Goal: Task Accomplishment & Management: Complete application form

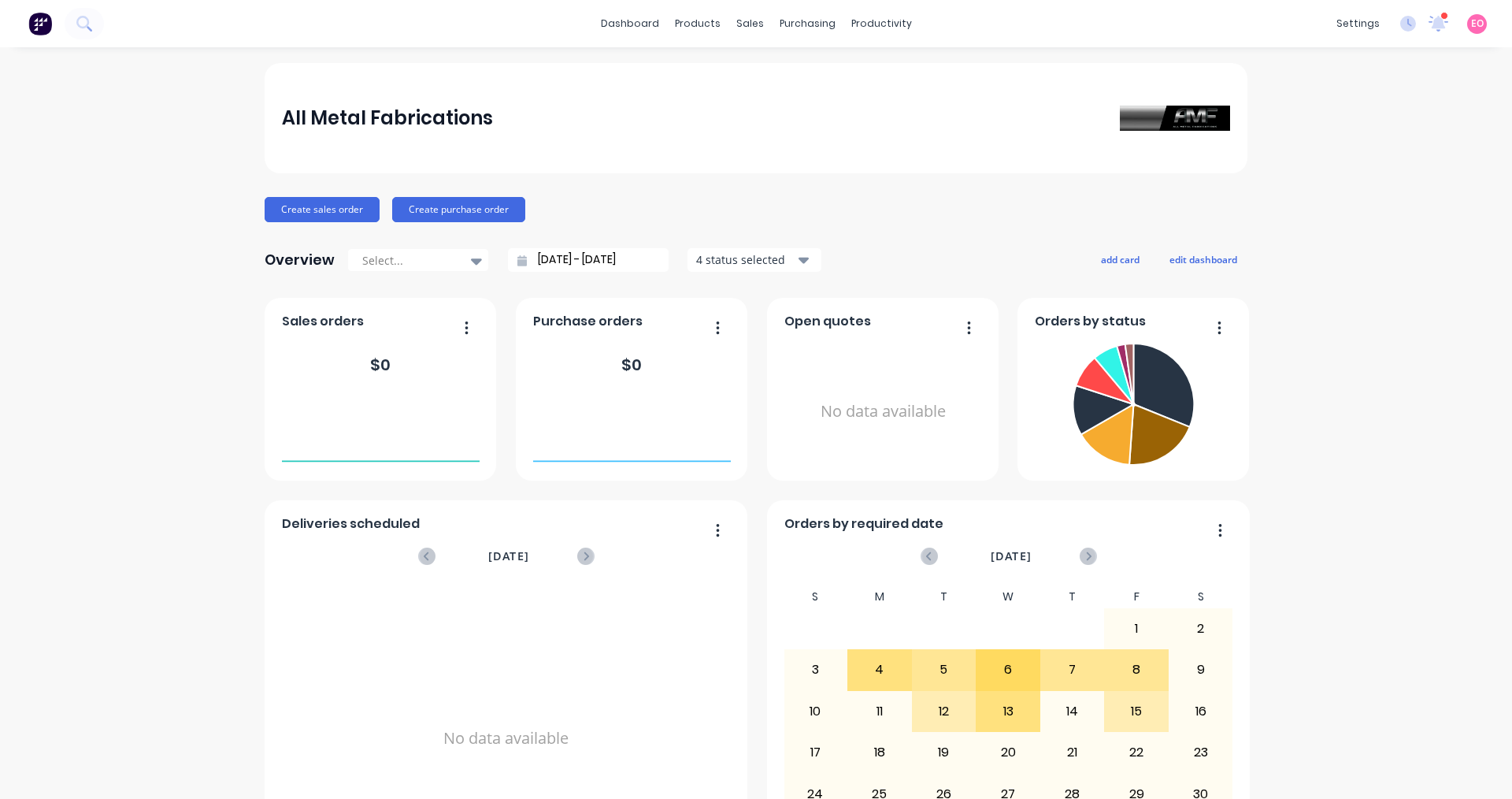
click at [182, 270] on div "All Metal Fabrications Create sales order Create purchase order Overview Select…" at bounding box center [756, 777] width 1512 height 1430
click at [802, 82] on div "Sales Orders" at bounding box center [802, 75] width 65 height 14
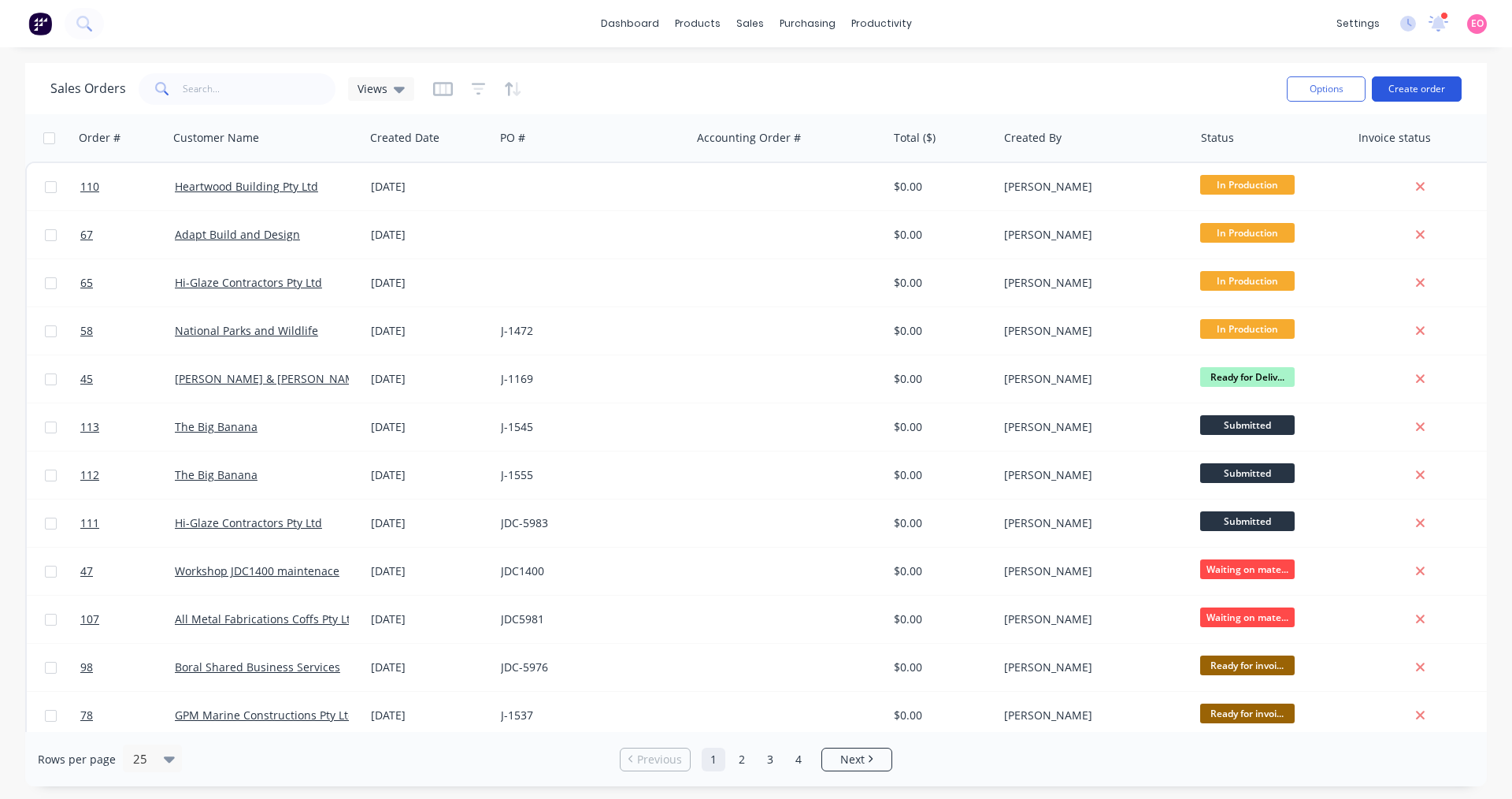
click at [1404, 90] on button "Create order" at bounding box center [1417, 89] width 90 height 25
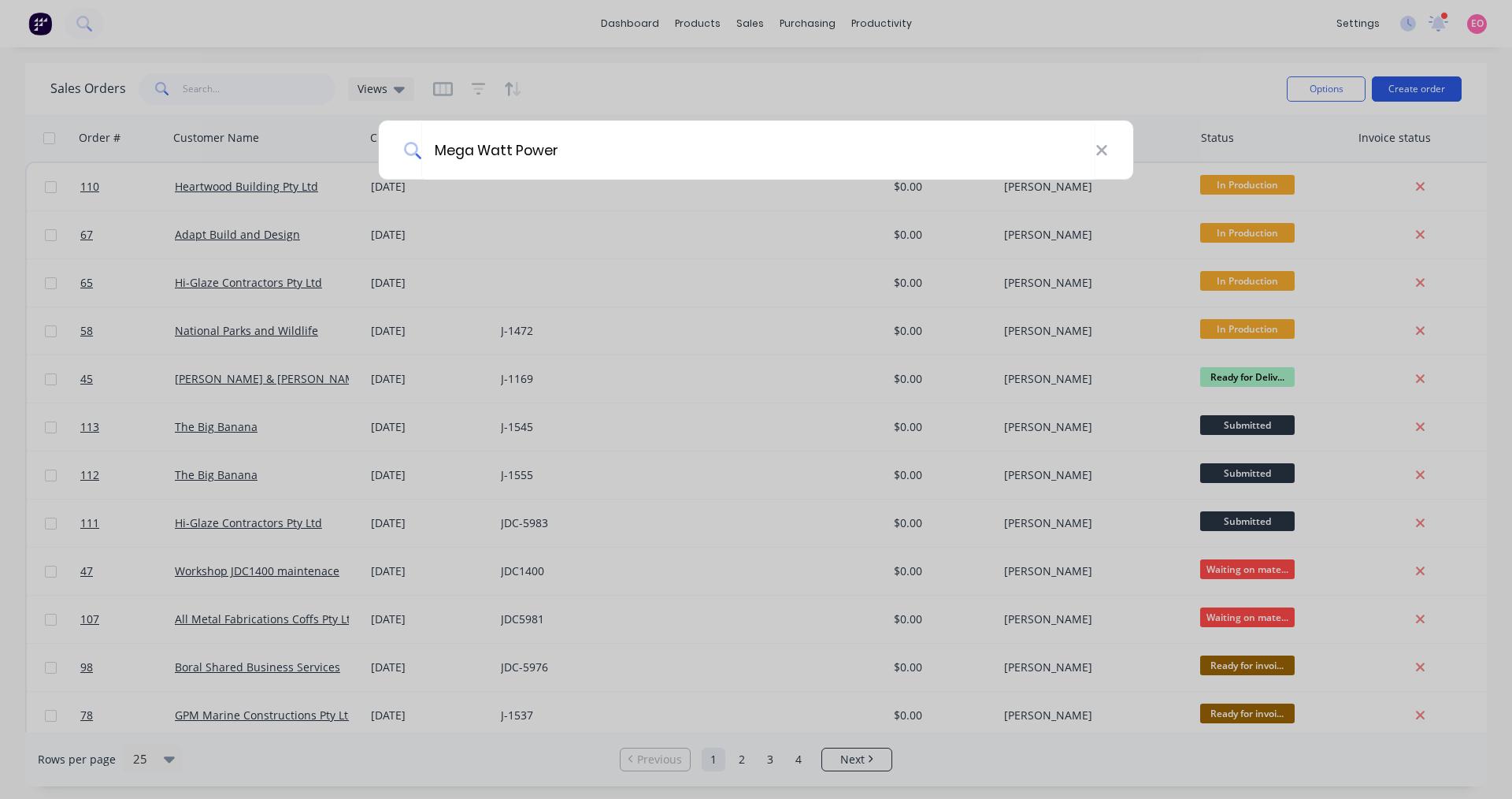
type input "Mega Watt Power"
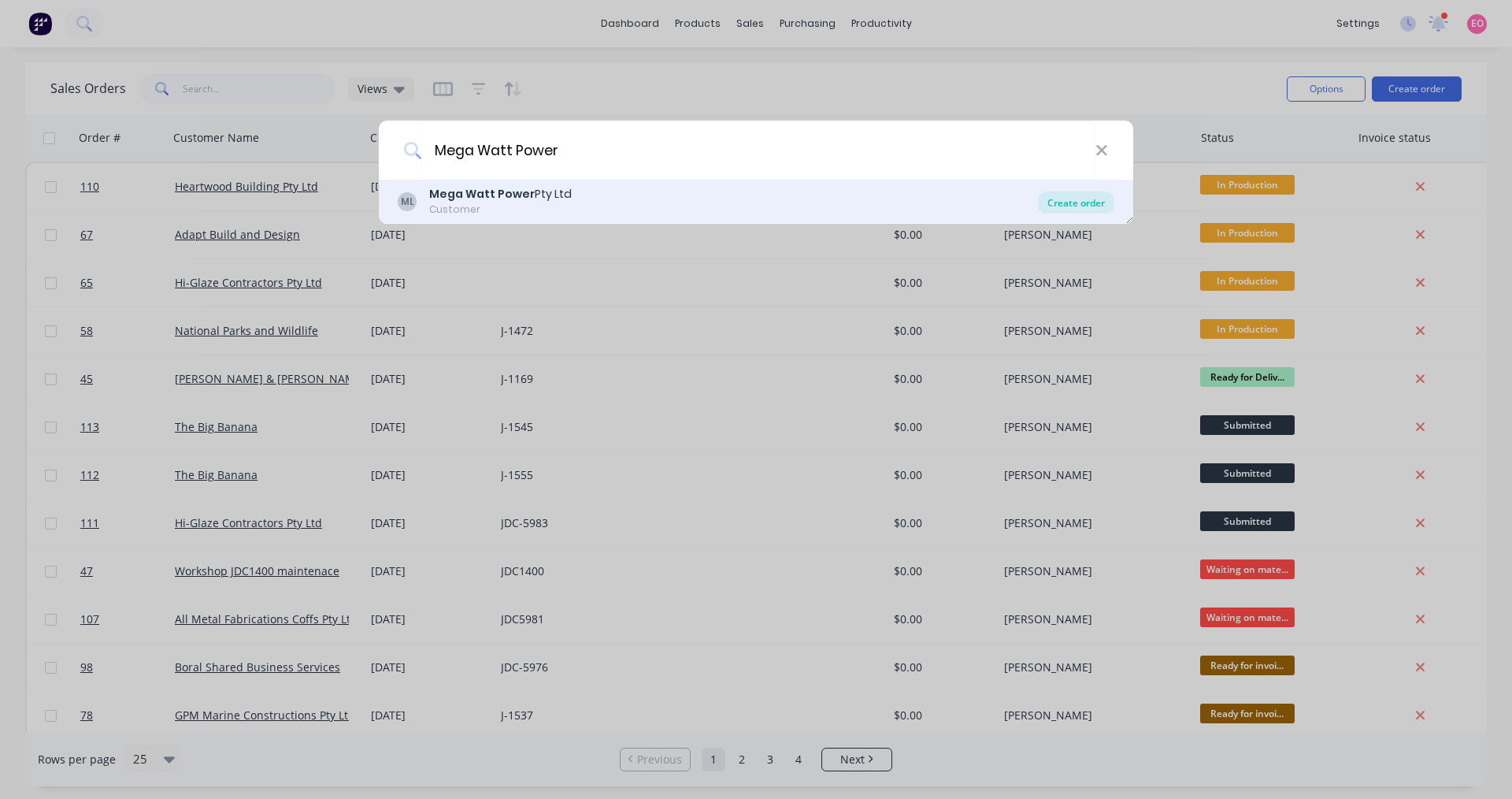
click at [1059, 198] on div "Create order" at bounding box center [1076, 203] width 76 height 22
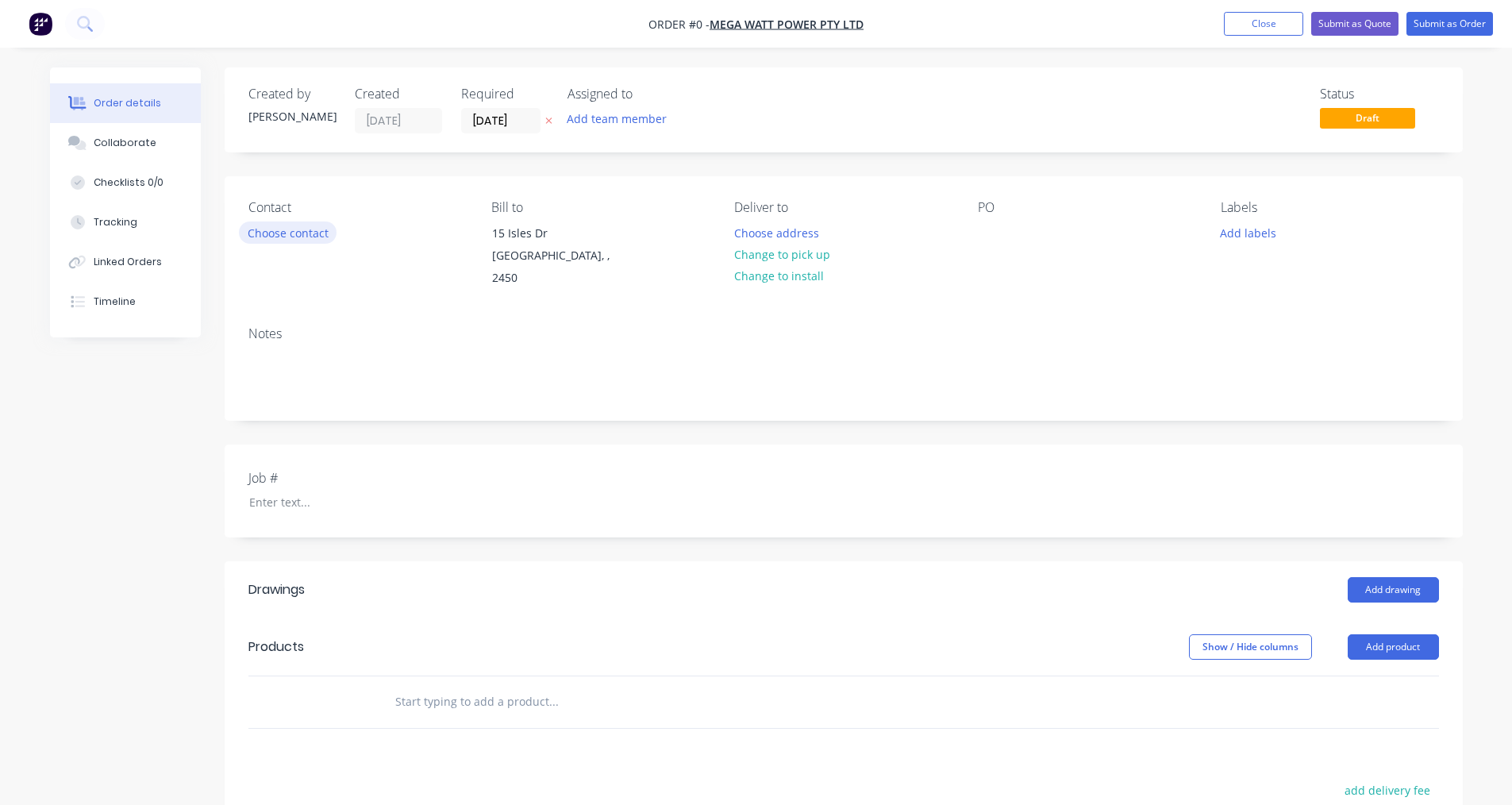
click at [313, 233] on button "Choose contact" at bounding box center [287, 232] width 98 height 22
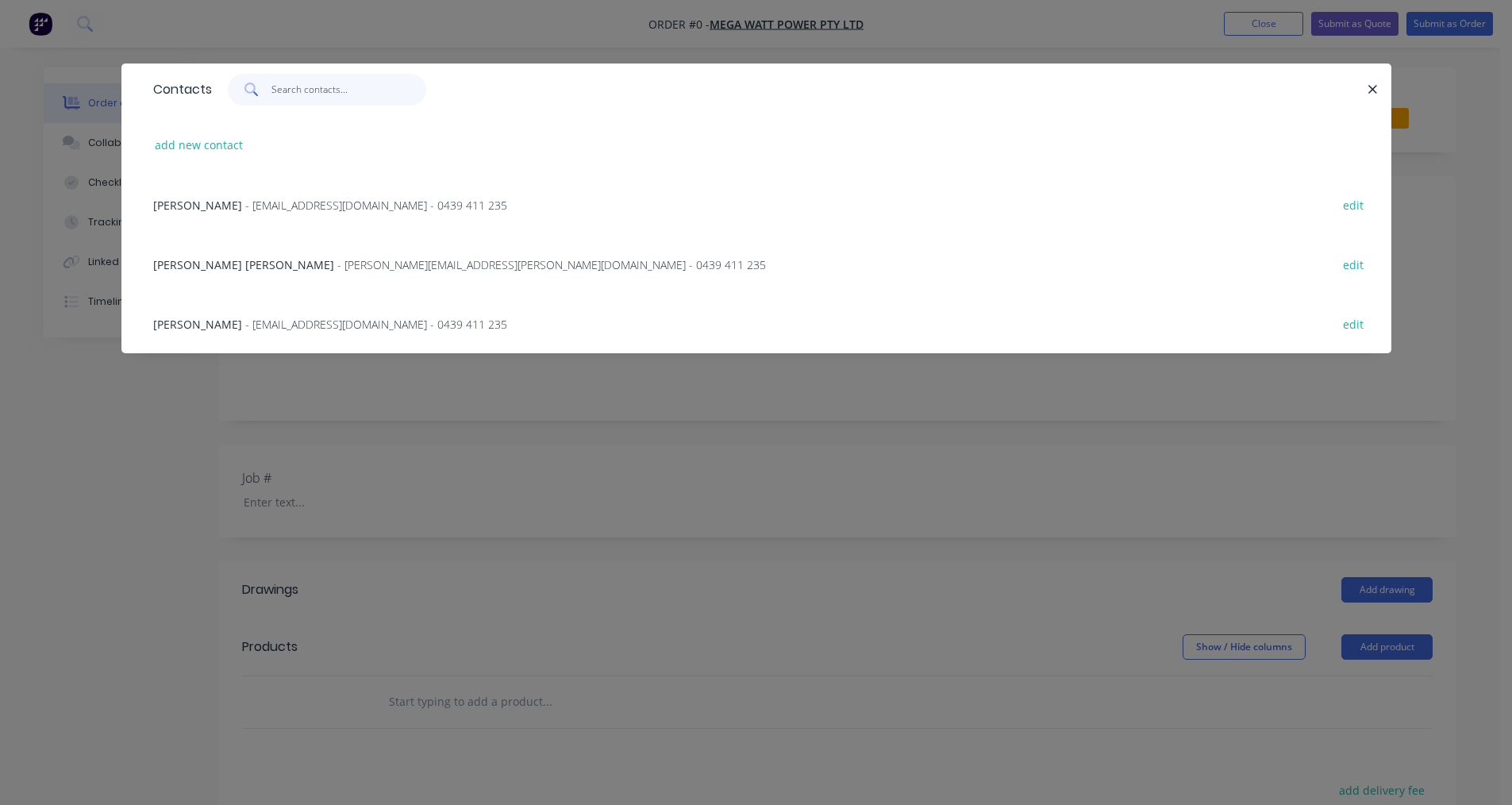
click at [317, 89] on input "text" at bounding box center [349, 89] width 154 height 32
click at [221, 152] on button "add new contact" at bounding box center [200, 145] width 105 height 22
select select "AU"
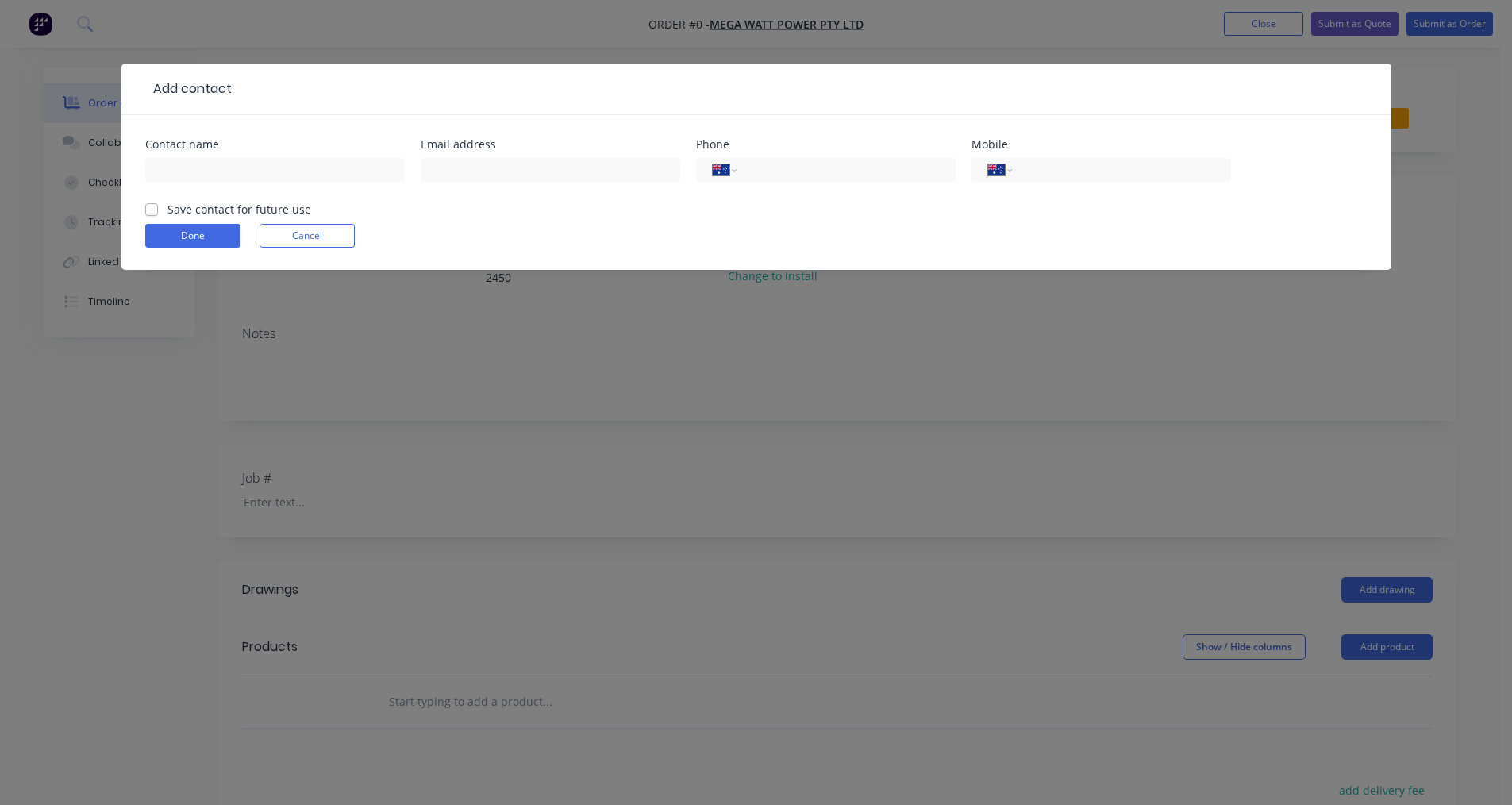
click at [173, 154] on div at bounding box center [275, 177] width 259 height 47
click at [173, 163] on input "text" at bounding box center [275, 170] width 259 height 23
type input "[PERSON_NAME]"
type input "[PERSON_NAME][EMAIL_ADDRESS][PERSON_NAME][DOMAIN_NAME]"
type input "[PHONE_NUMBER]"
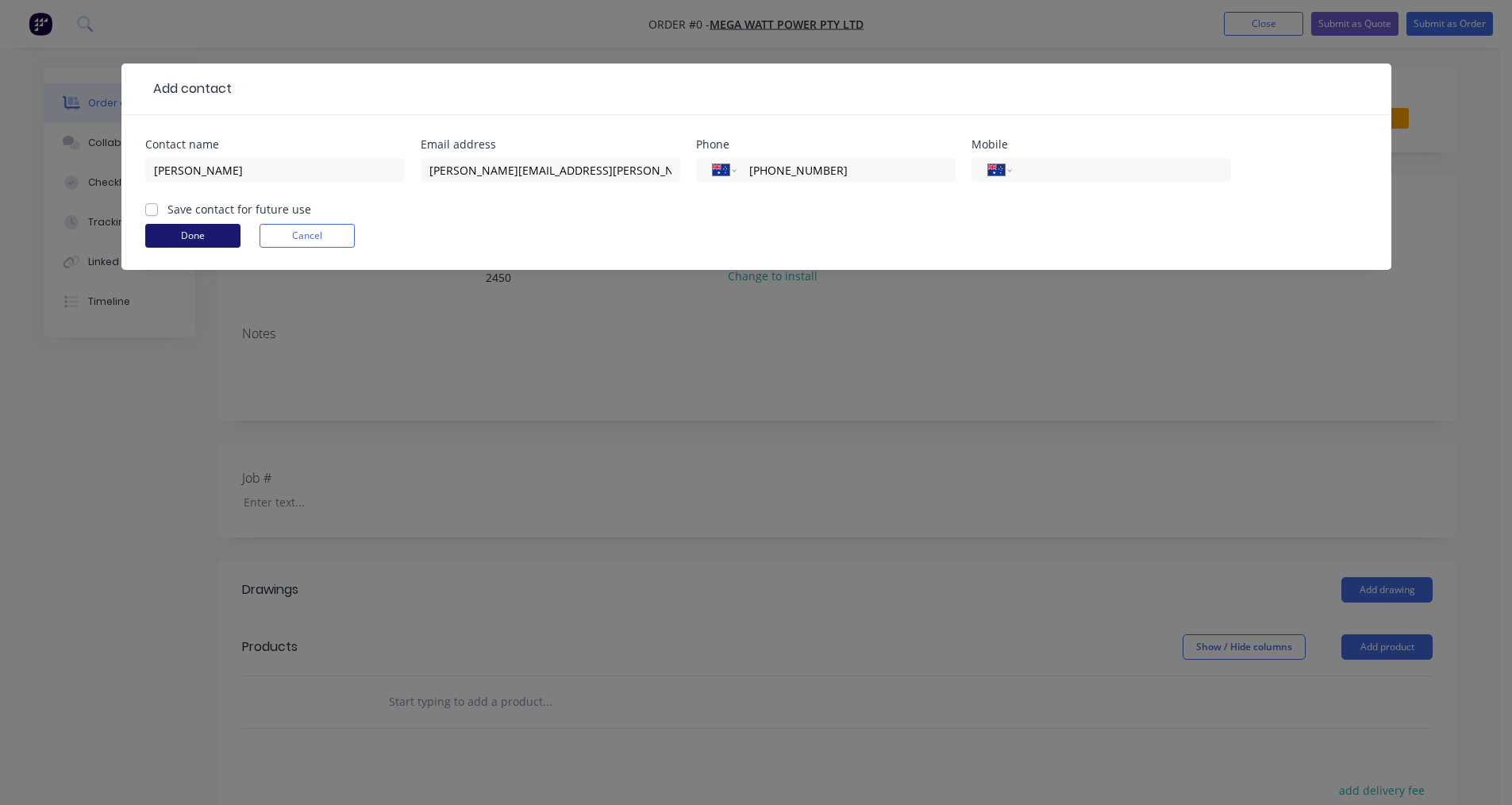
drag, startPoint x: 154, startPoint y: 206, endPoint x: 161, endPoint y: 224, distance: 19.3
click at [160, 222] on form "Contact name [PERSON_NAME] Email address [EMAIL_ADDRESS][PERSON_NAME][DOMAIN_NA…" at bounding box center [756, 204] width 1222 height 131
click at [147, 202] on form "Contact name [PERSON_NAME] Email address [EMAIL_ADDRESS][PERSON_NAME][DOMAIN_NA…" at bounding box center [756, 204] width 1222 height 131
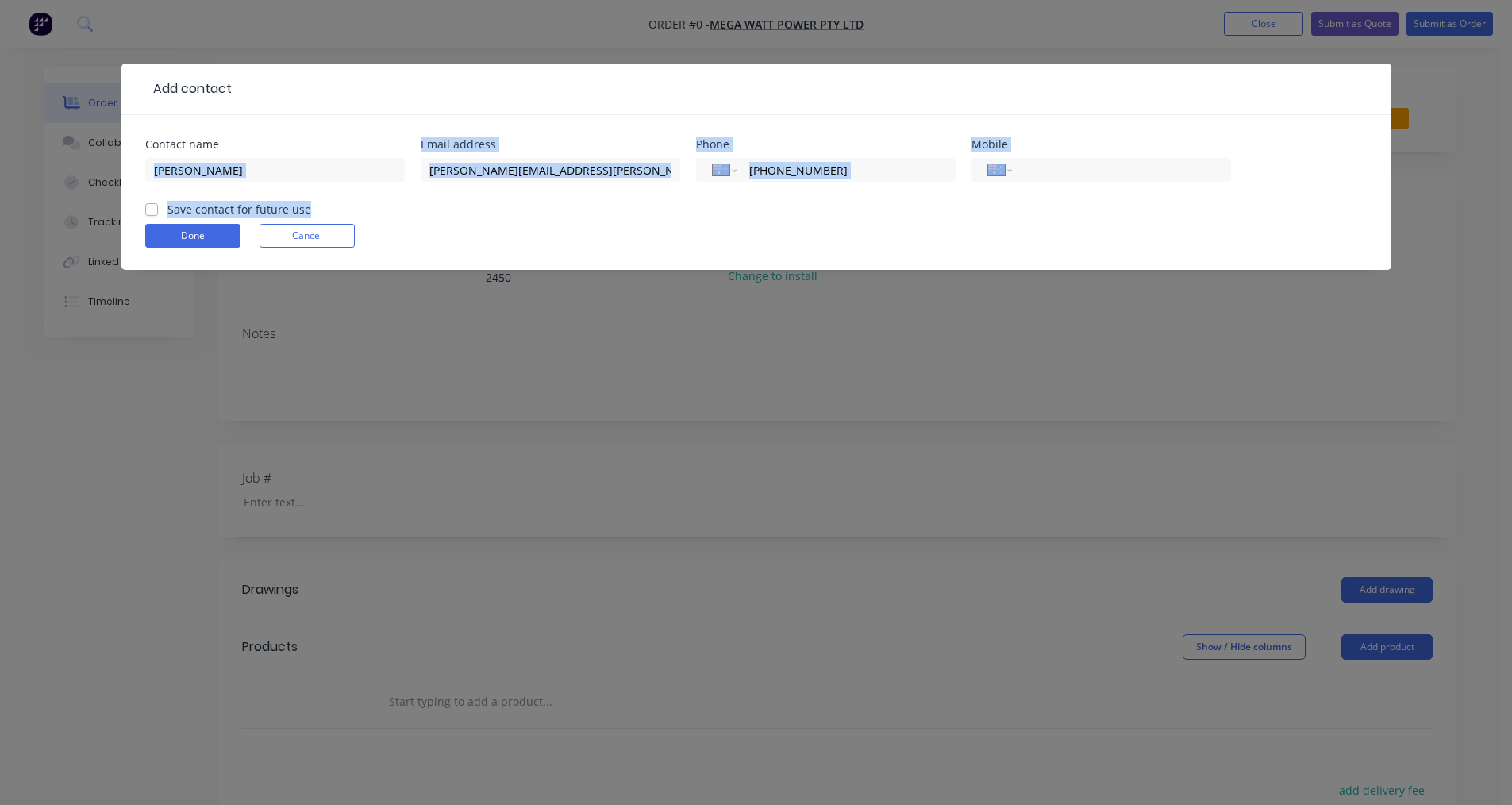
click at [167, 211] on label "Save contact for future use" at bounding box center [238, 209] width 144 height 16
click at [150, 211] on input "Save contact for future use" at bounding box center [152, 208] width 13 height 15
checkbox input "true"
click at [186, 232] on button "Done" at bounding box center [192, 236] width 95 height 23
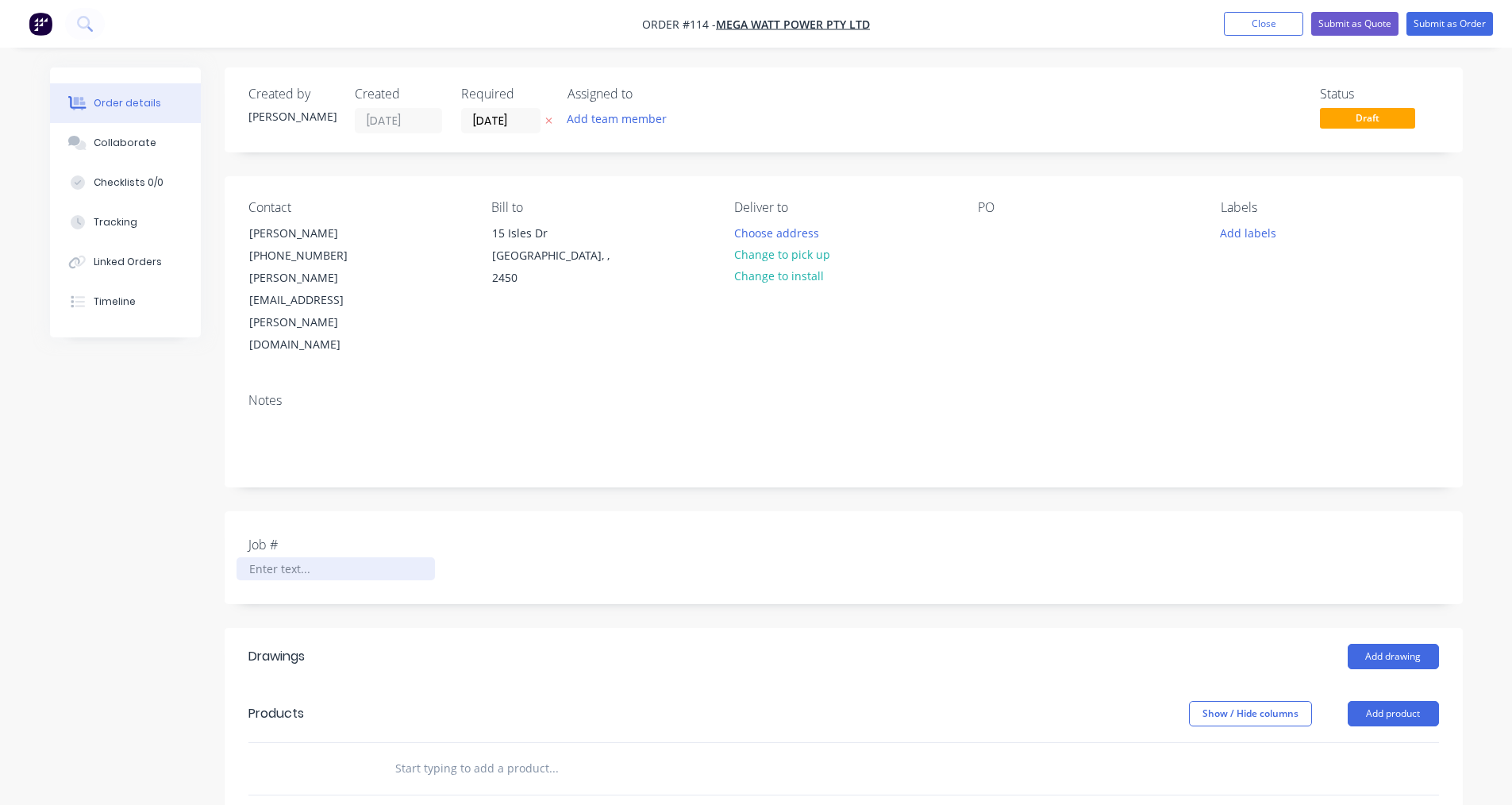
click at [272, 557] on div at bounding box center [336, 568] width 199 height 23
click at [412, 753] on input "text" at bounding box center [553, 768] width 317 height 32
type input "Battery Stand as per supplied Drawings"
click at [975, 229] on div "Contact [PERSON_NAME] [PHONE_NUMBER] [PERSON_NAME][EMAIL_ADDRESS][PERSON_NAME][…" at bounding box center [844, 278] width 1238 height 204
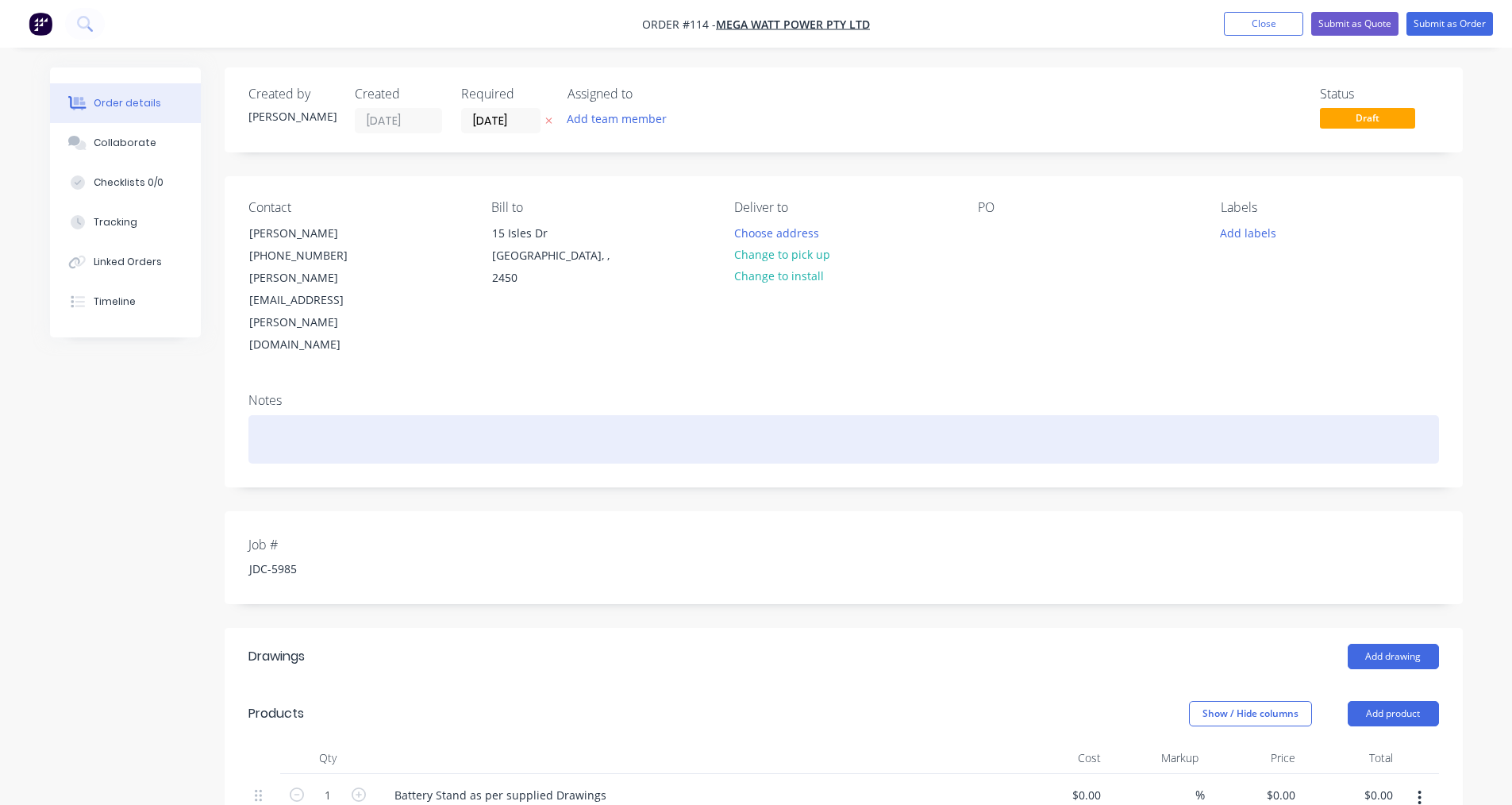
click at [293, 416] on div at bounding box center [844, 440] width 1190 height 49
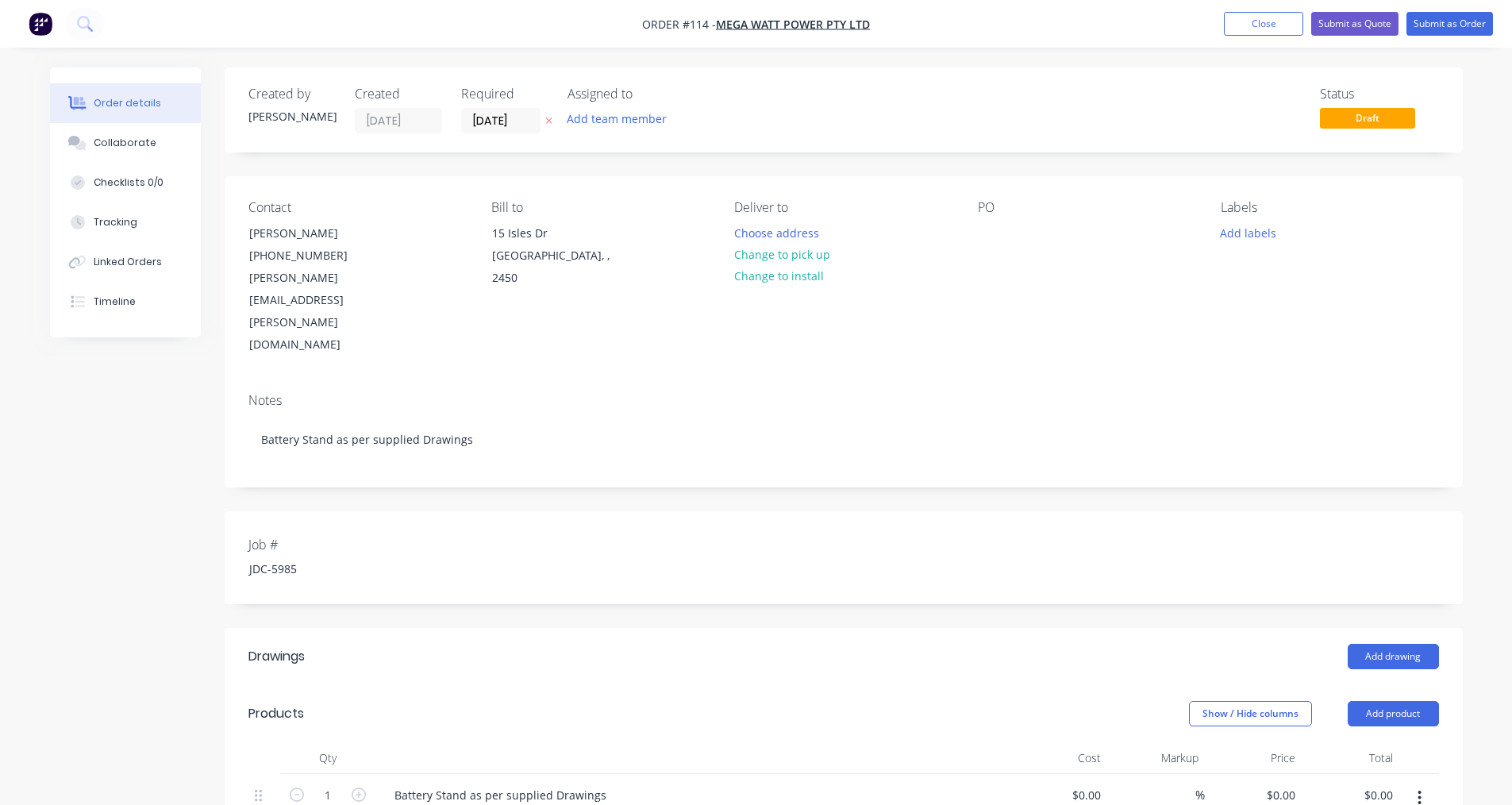
click at [1013, 246] on div "PO" at bounding box center [1087, 277] width 218 height 156
click at [983, 236] on div at bounding box center [991, 232] width 25 height 23
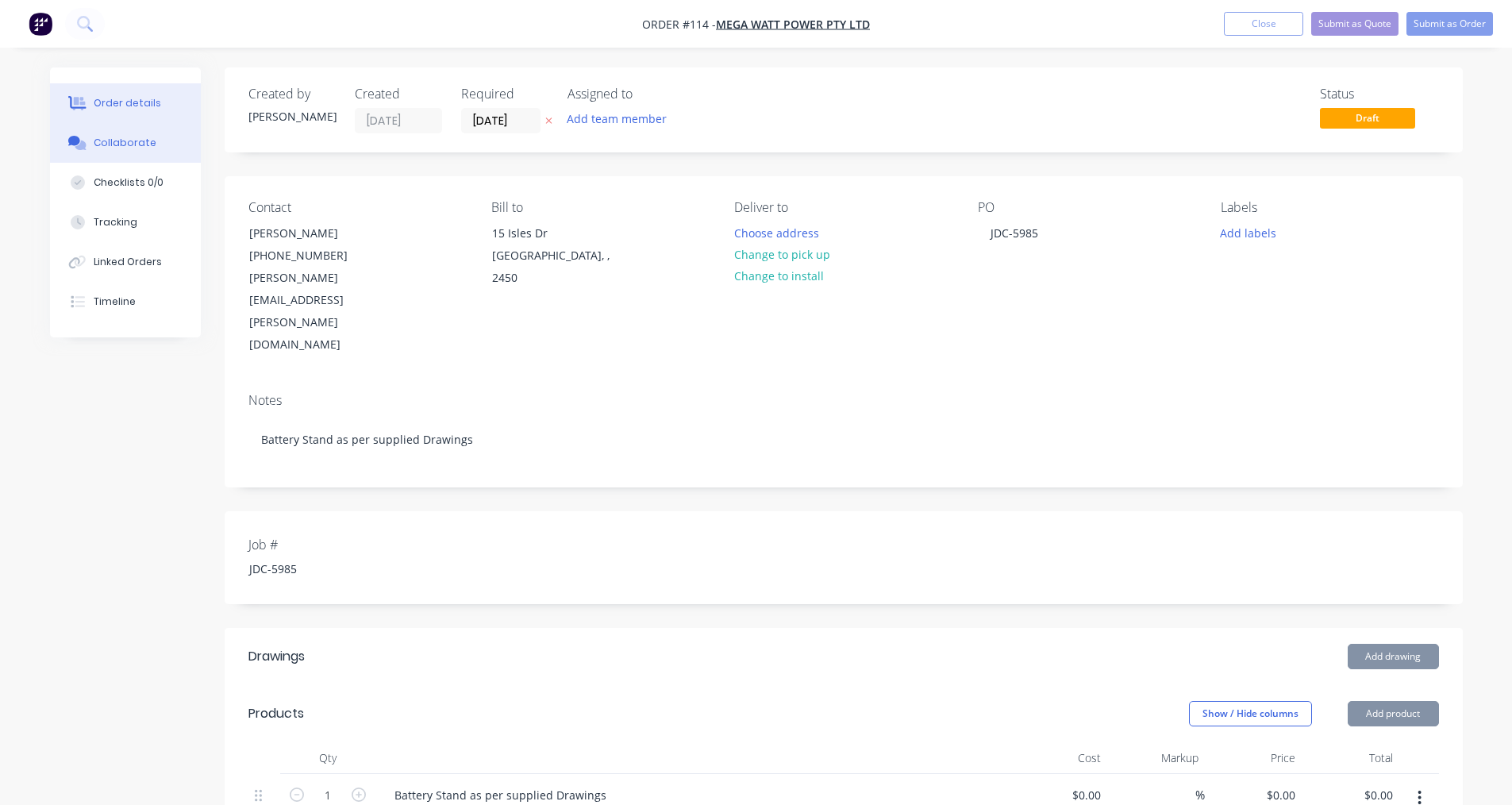
click at [121, 145] on div "Collaborate" at bounding box center [125, 143] width 62 height 14
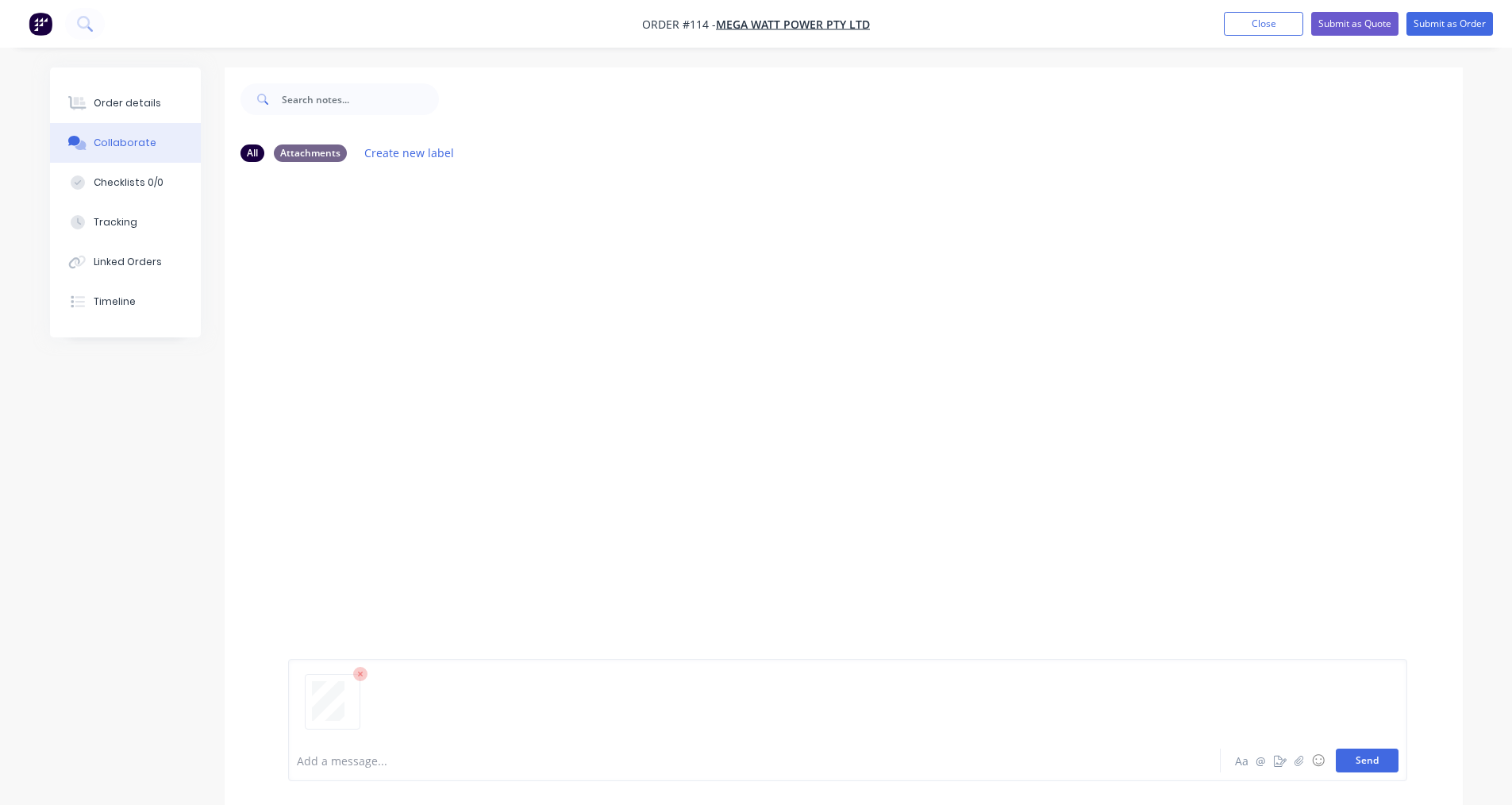
click at [1369, 763] on button "Send" at bounding box center [1367, 761] width 62 height 23
click at [137, 105] on div "Order details" at bounding box center [127, 103] width 68 height 14
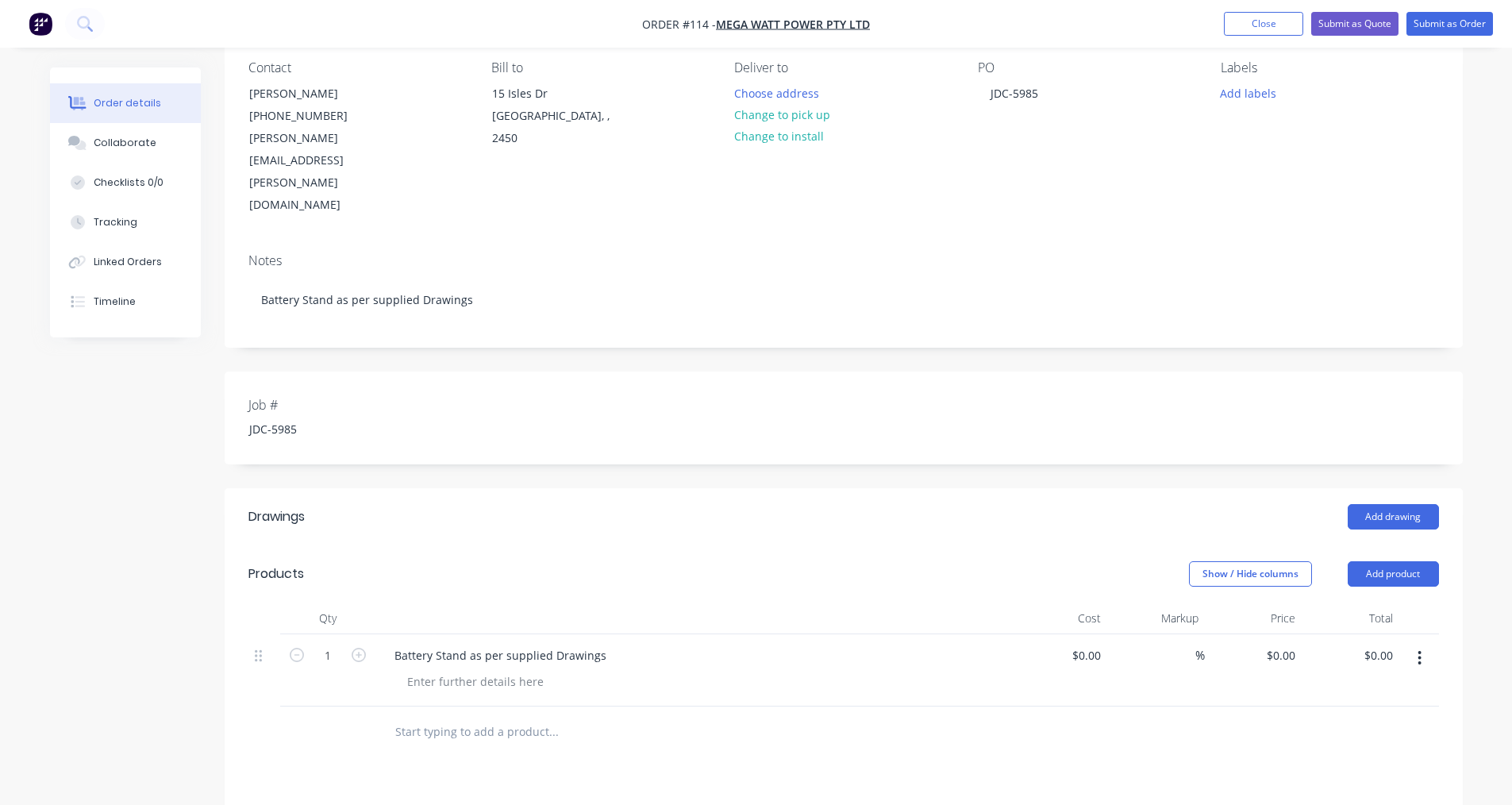
scroll to position [317, 0]
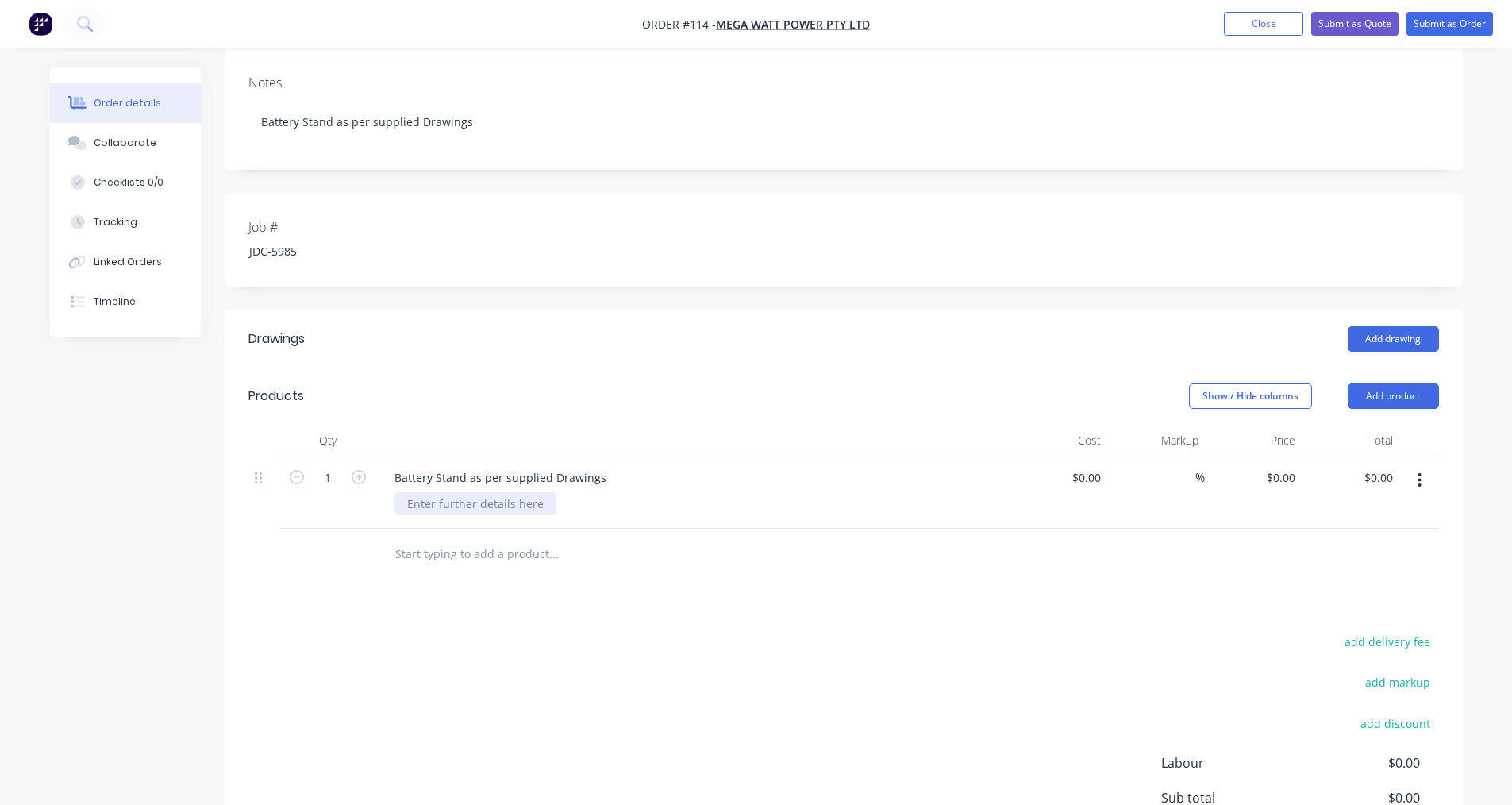
click at [485, 492] on div at bounding box center [475, 503] width 162 height 23
click at [695, 556] on div "Drawings Add drawing Products Show / Hide columns Add product Qty Cost Markup P…" at bounding box center [844, 644] width 1238 height 668
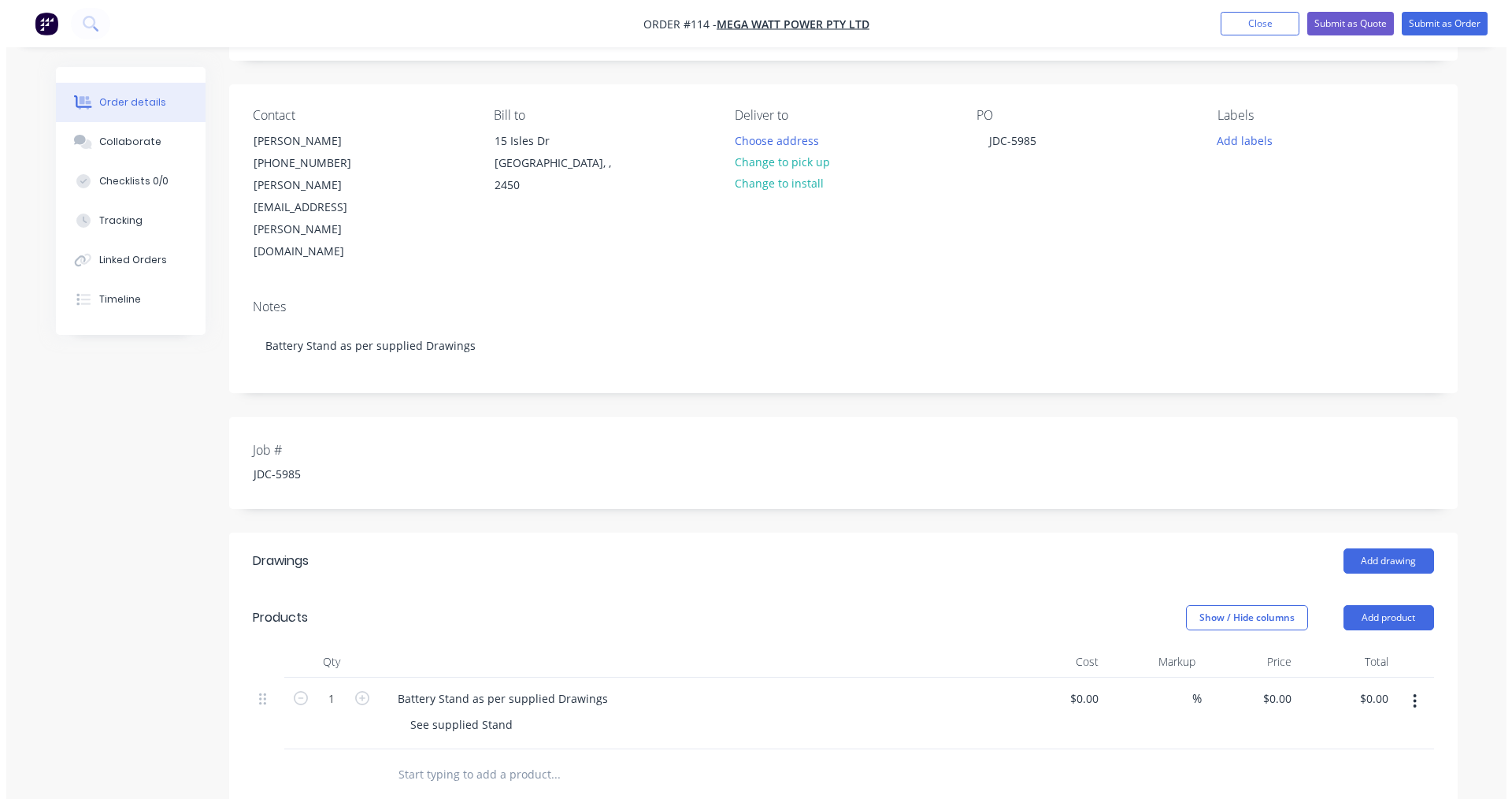
scroll to position [0, 0]
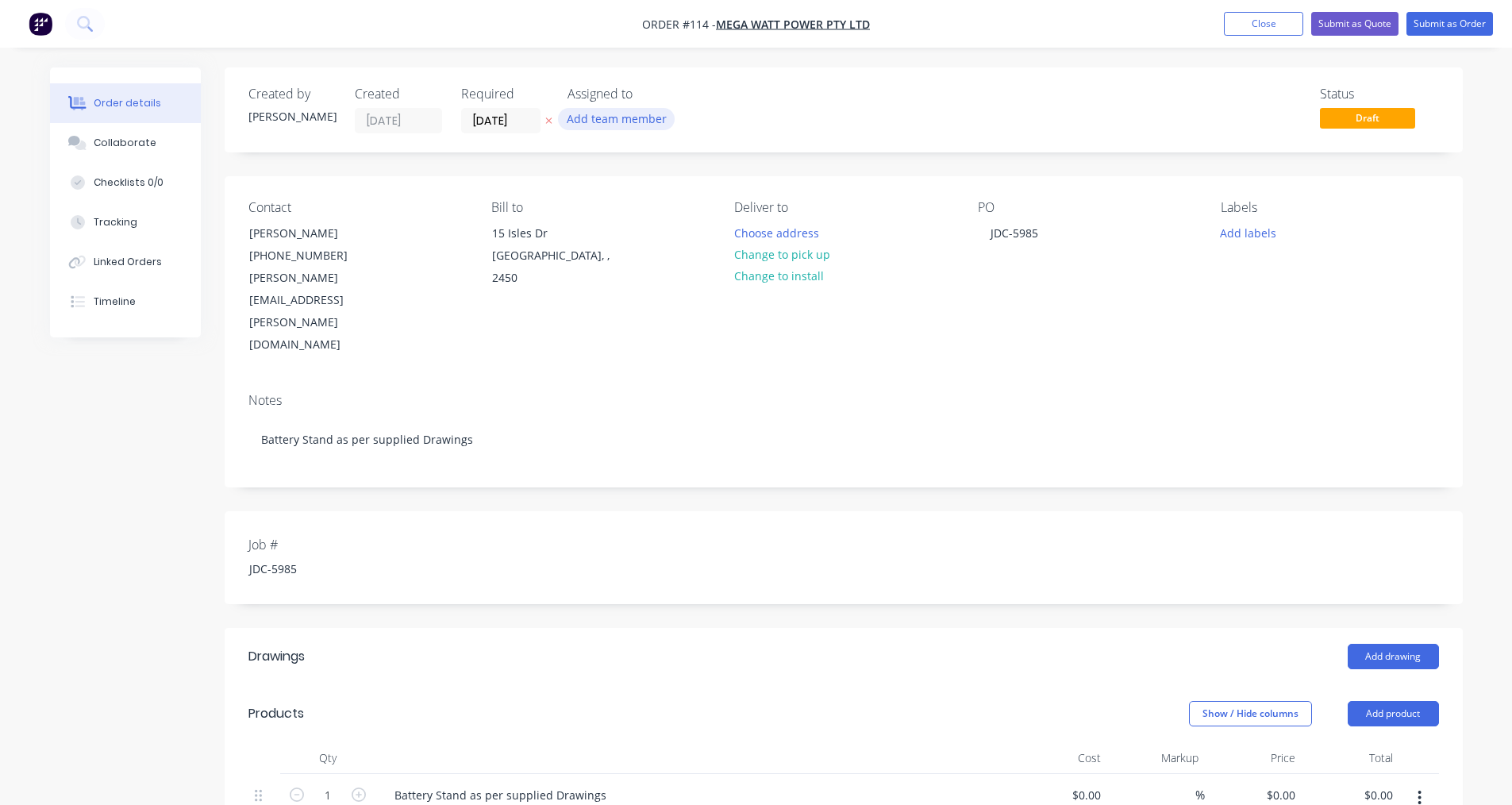
click at [611, 123] on button "Add team member" at bounding box center [616, 119] width 117 height 22
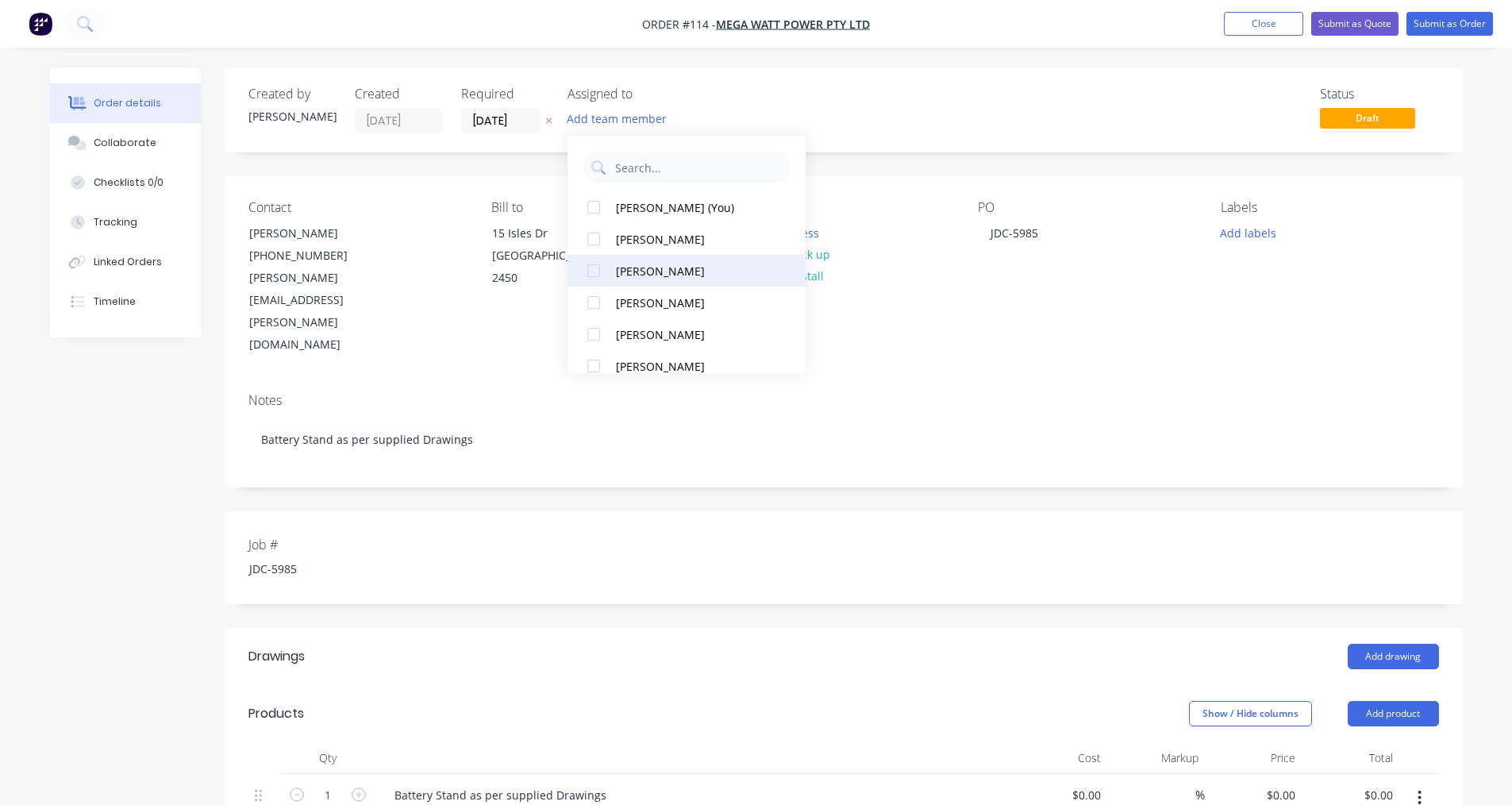
click at [632, 266] on div "[PERSON_NAME]" at bounding box center [695, 271] width 159 height 16
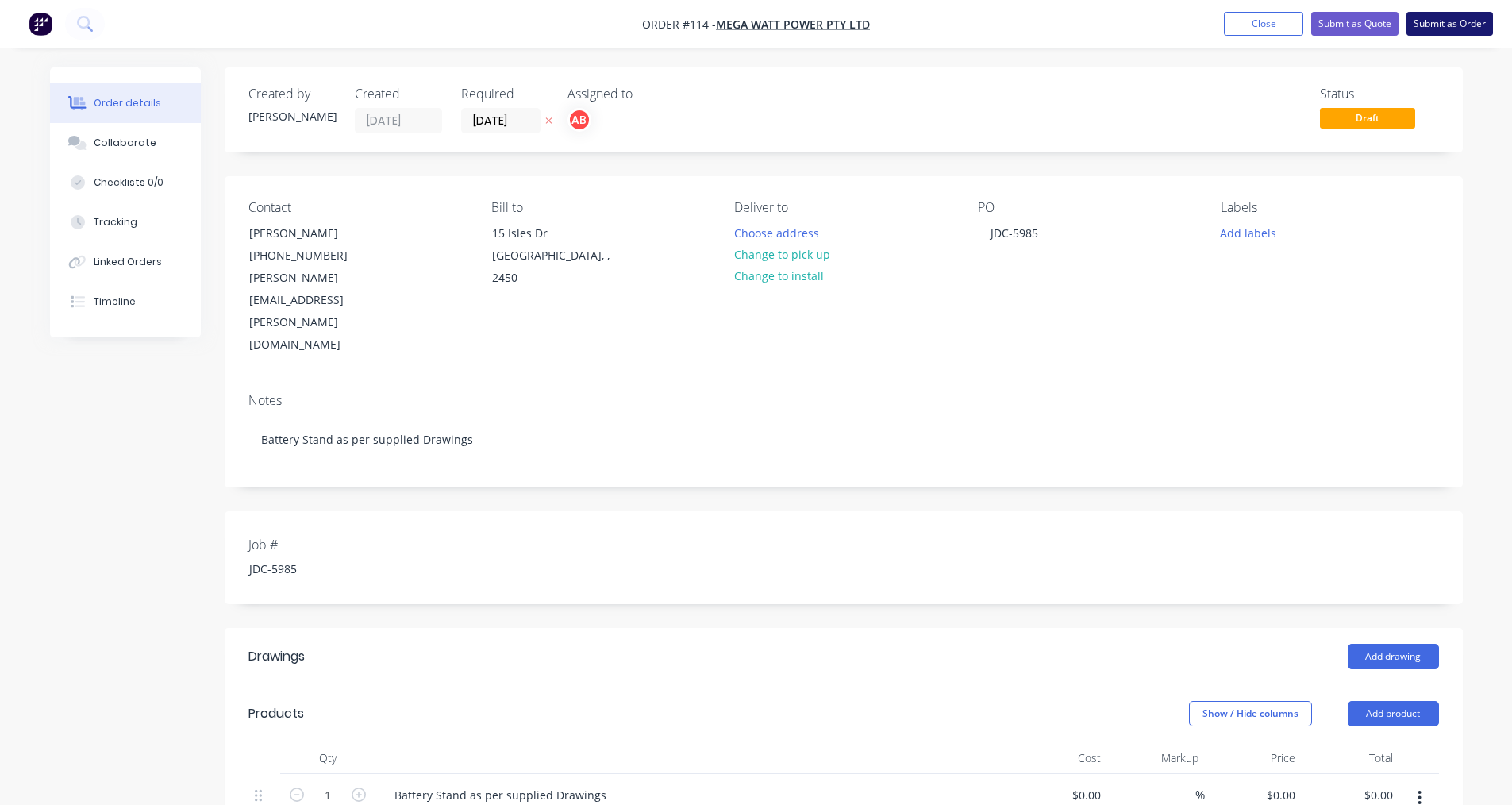
click at [1432, 25] on button "Submit as Order" at bounding box center [1450, 23] width 87 height 23
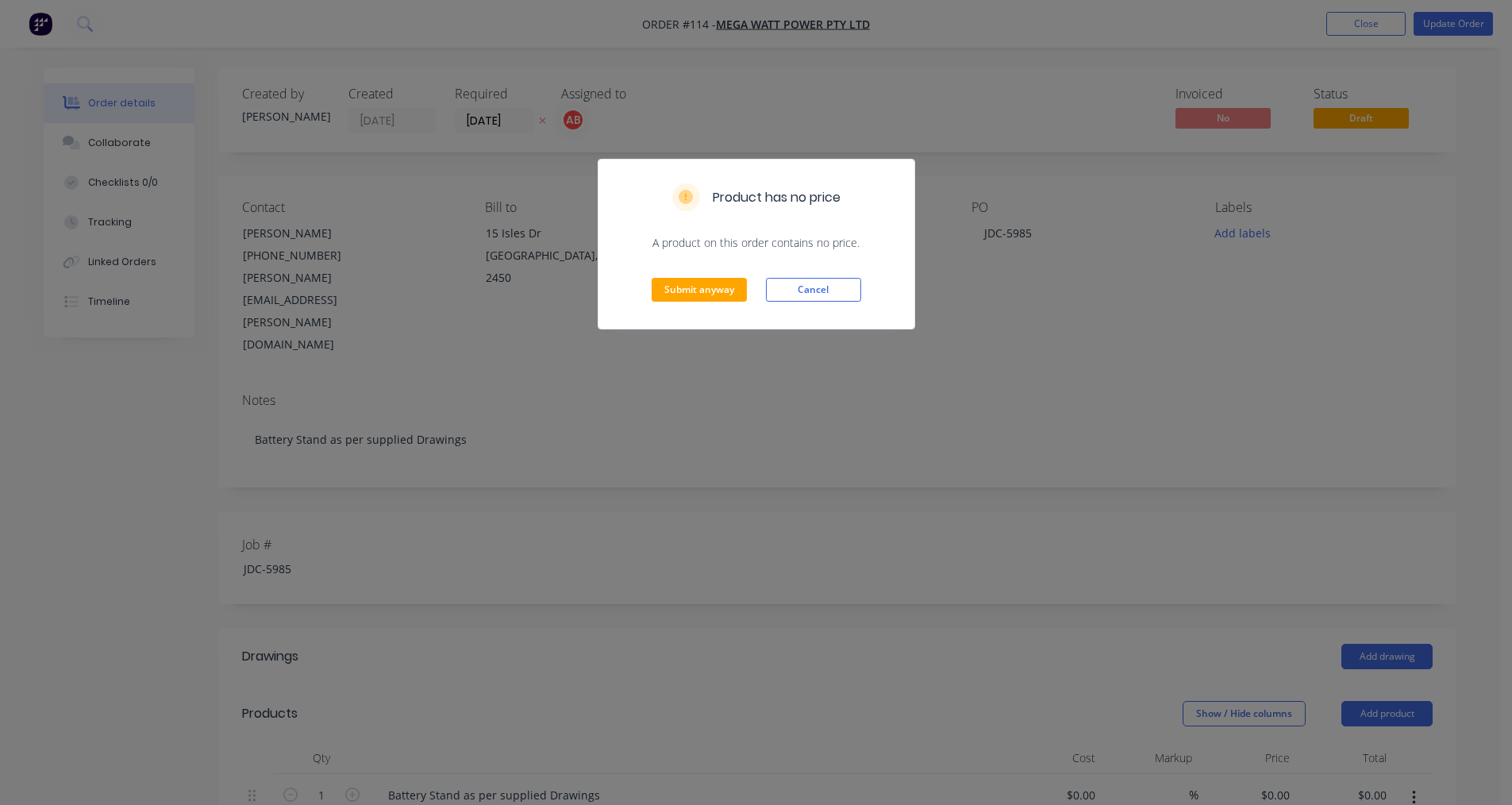
click at [694, 303] on div "Submit anyway Cancel" at bounding box center [757, 290] width 316 height 78
click at [695, 283] on button "Submit anyway" at bounding box center [698, 290] width 95 height 23
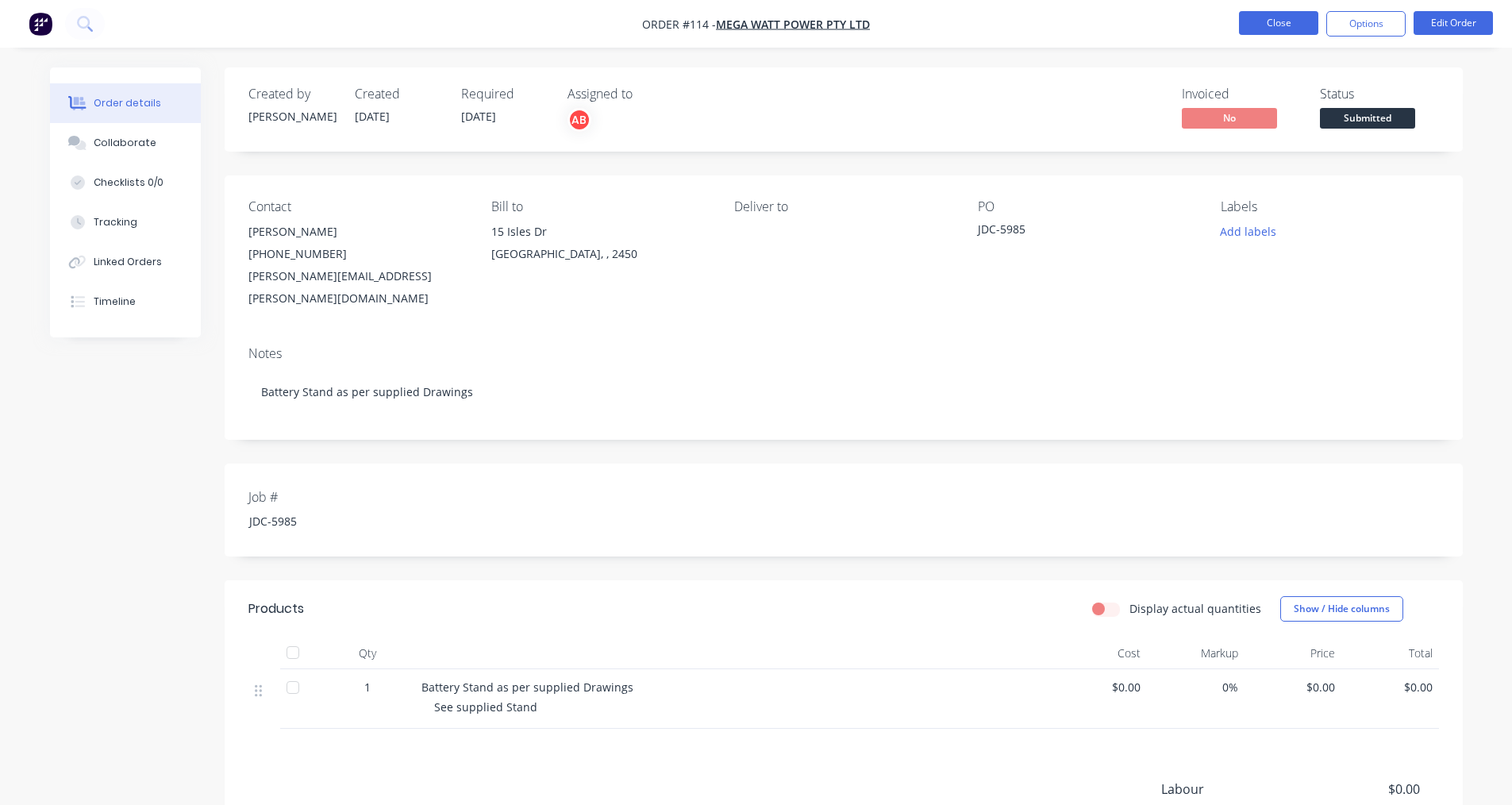
click at [1310, 25] on button "Close" at bounding box center [1279, 23] width 79 height 23
